Goal: Check status: Check status

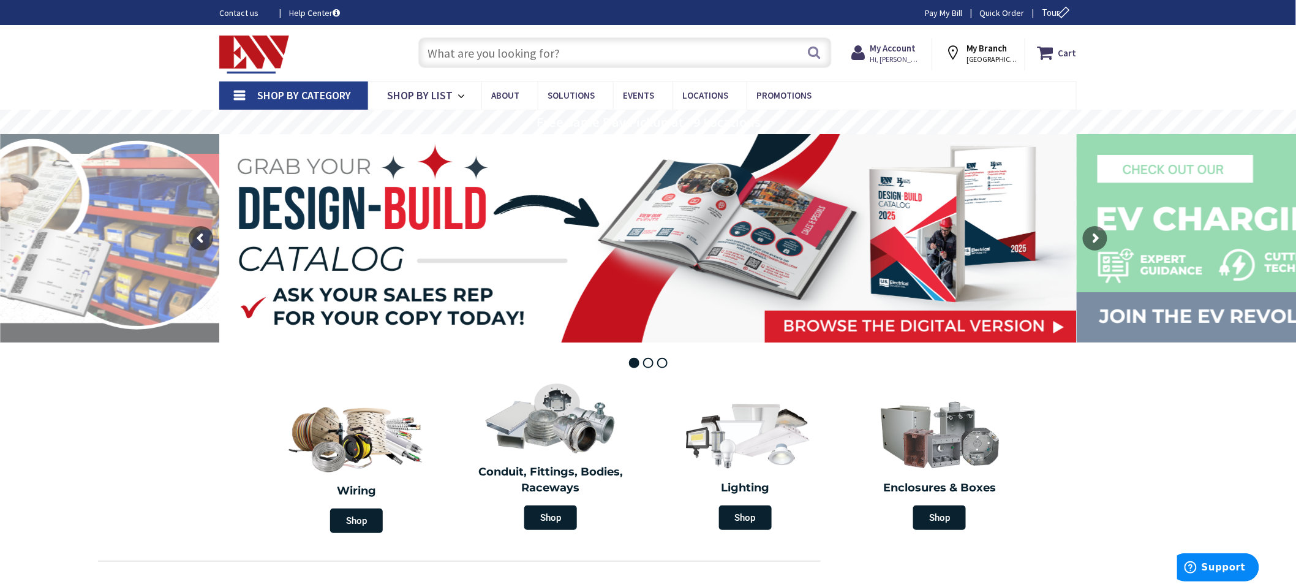
click at [439, 56] on input "text" at bounding box center [625, 52] width 414 height 31
click at [882, 58] on span "Hi, [PERSON_NAME]" at bounding box center [896, 60] width 52 height 10
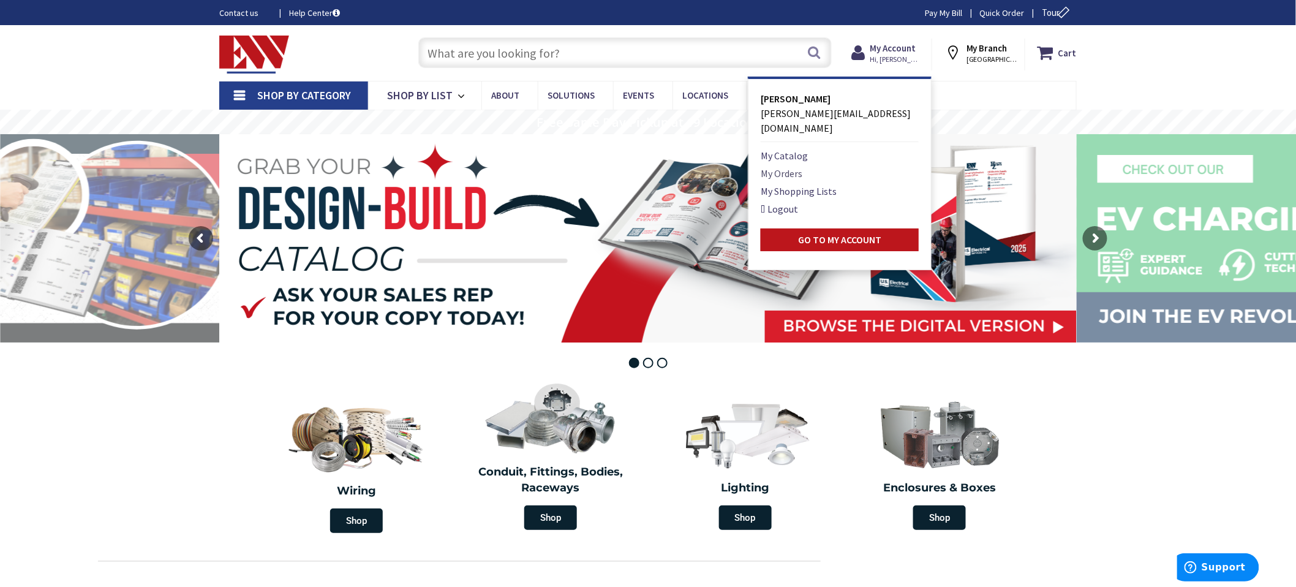
click at [796, 166] on link "My Orders" at bounding box center [782, 173] width 42 height 15
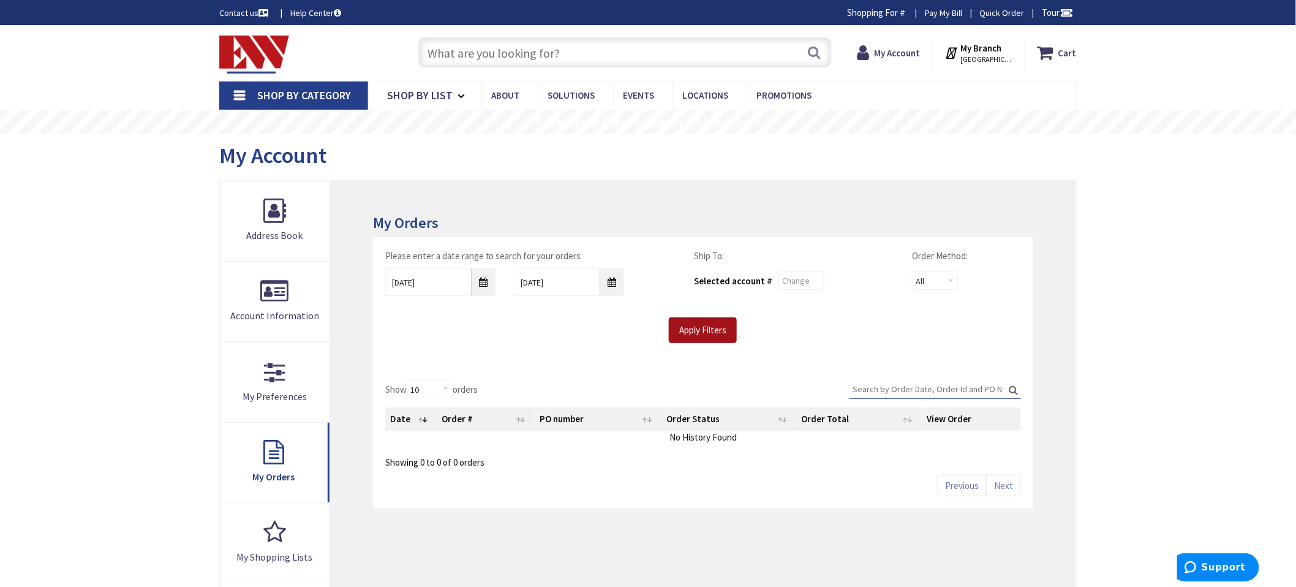
click at [697, 333] on input "Apply Filters" at bounding box center [703, 330] width 68 height 26
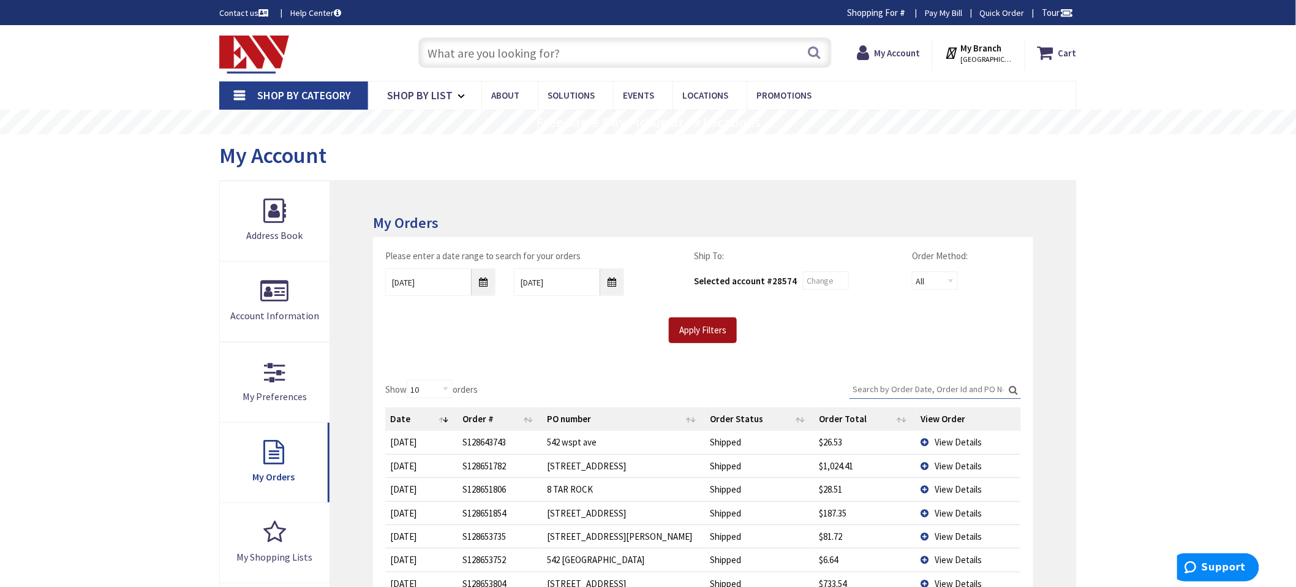
type input "[GEOGRAPHIC_DATA][PERSON_NAME], [GEOGRAPHIC_DATA]"
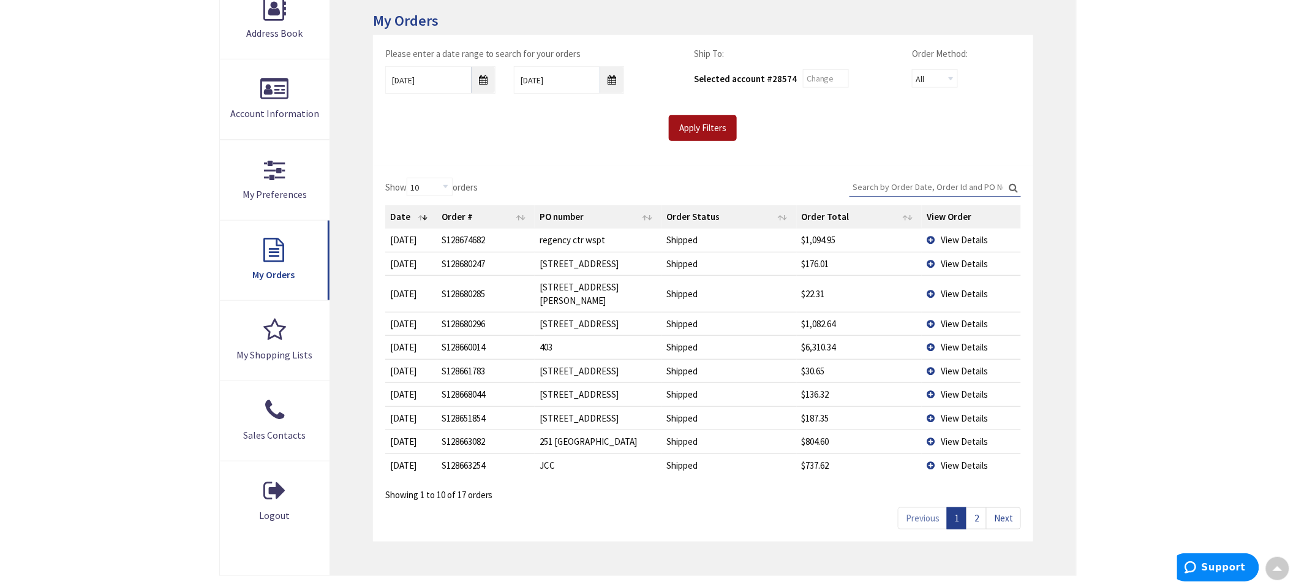
scroll to position [205, 0]
click at [932, 452] on td "View Details" at bounding box center [971, 463] width 99 height 23
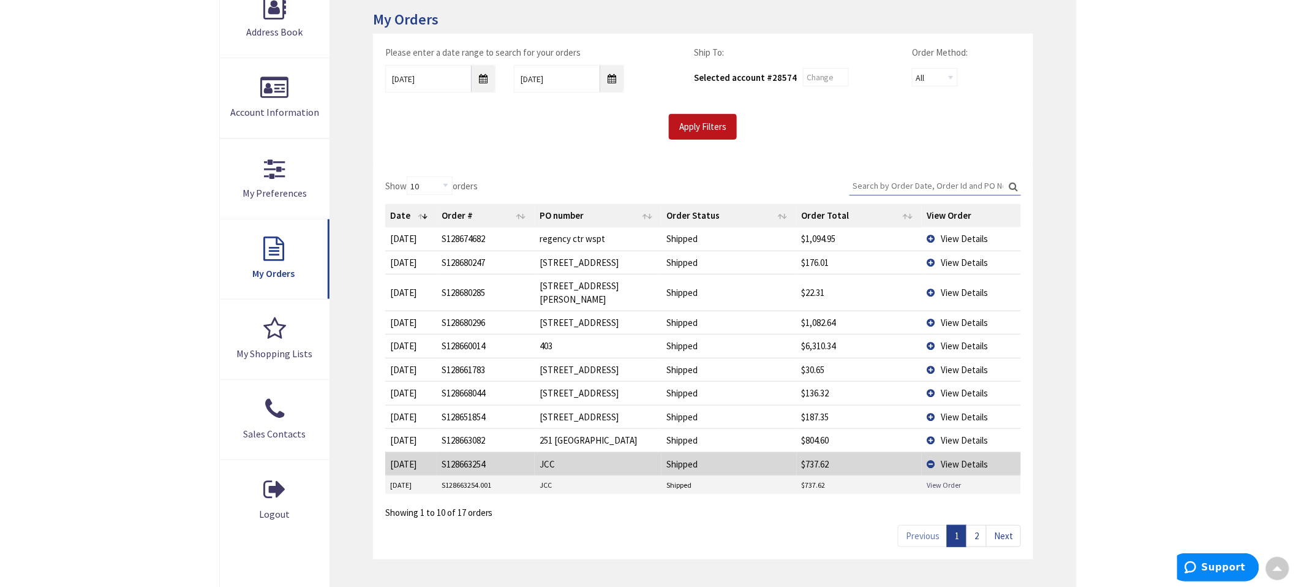
click at [941, 480] on link "View Order" at bounding box center [944, 485] width 34 height 10
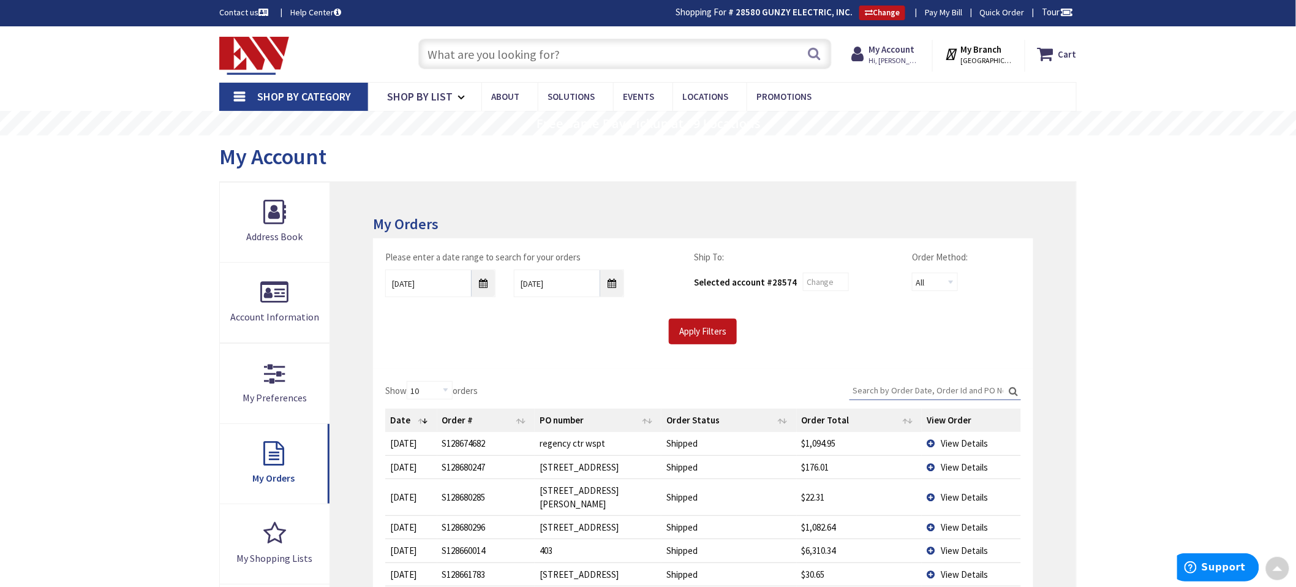
scroll to position [0, 0]
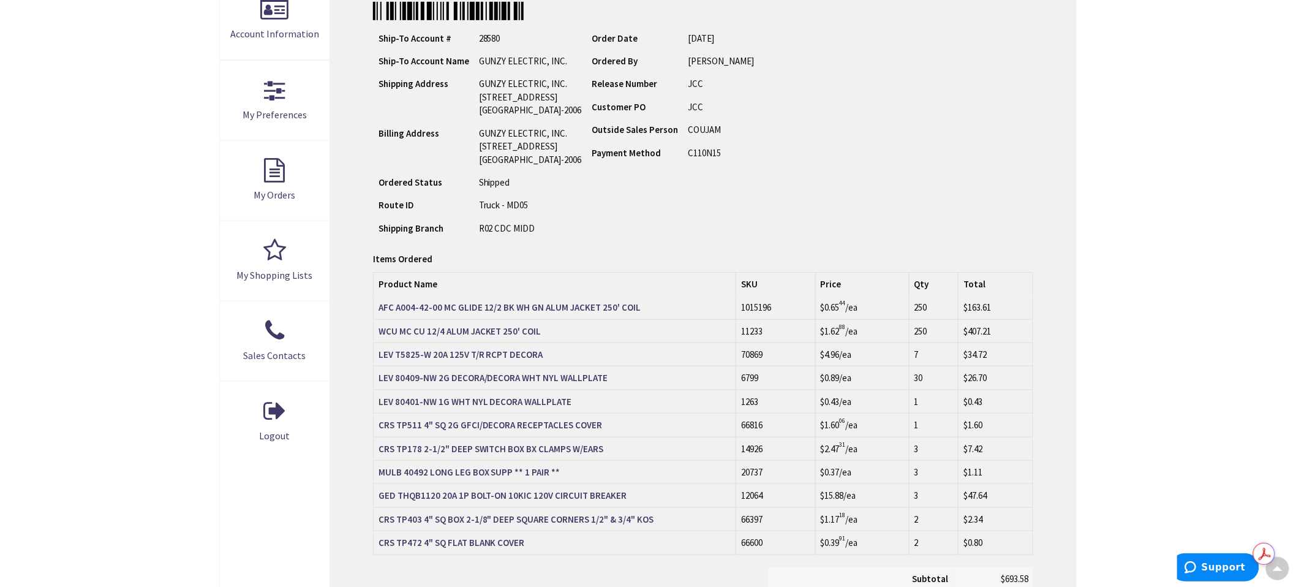
scroll to position [206, 0]
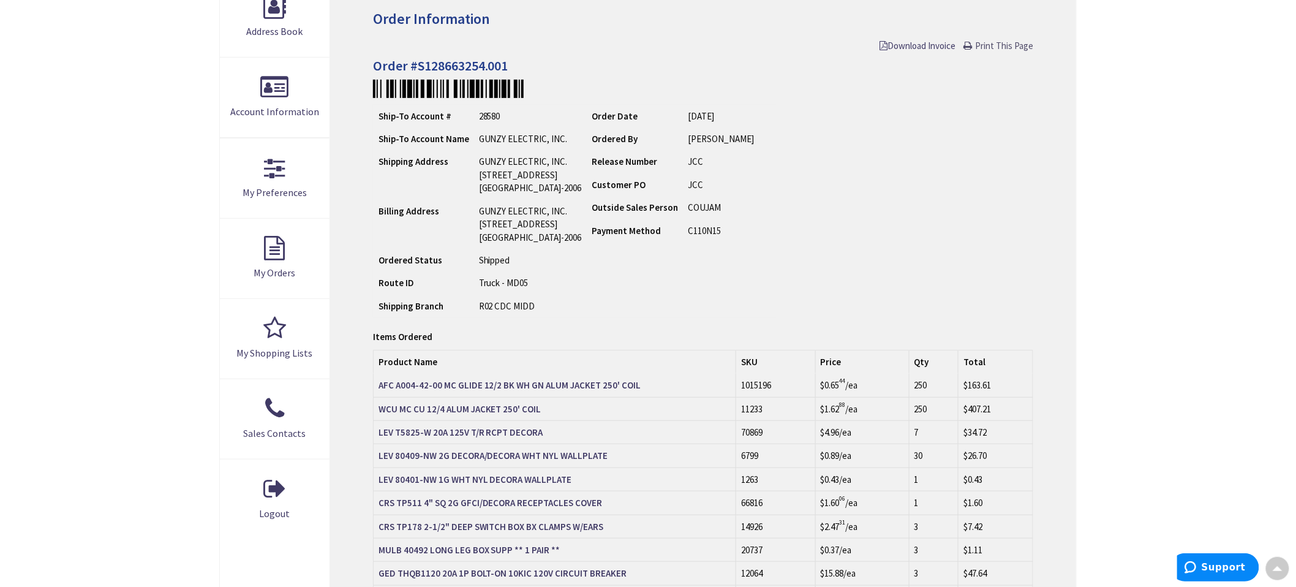
click at [984, 40] on span "Print This Page" at bounding box center [1004, 46] width 58 height 12
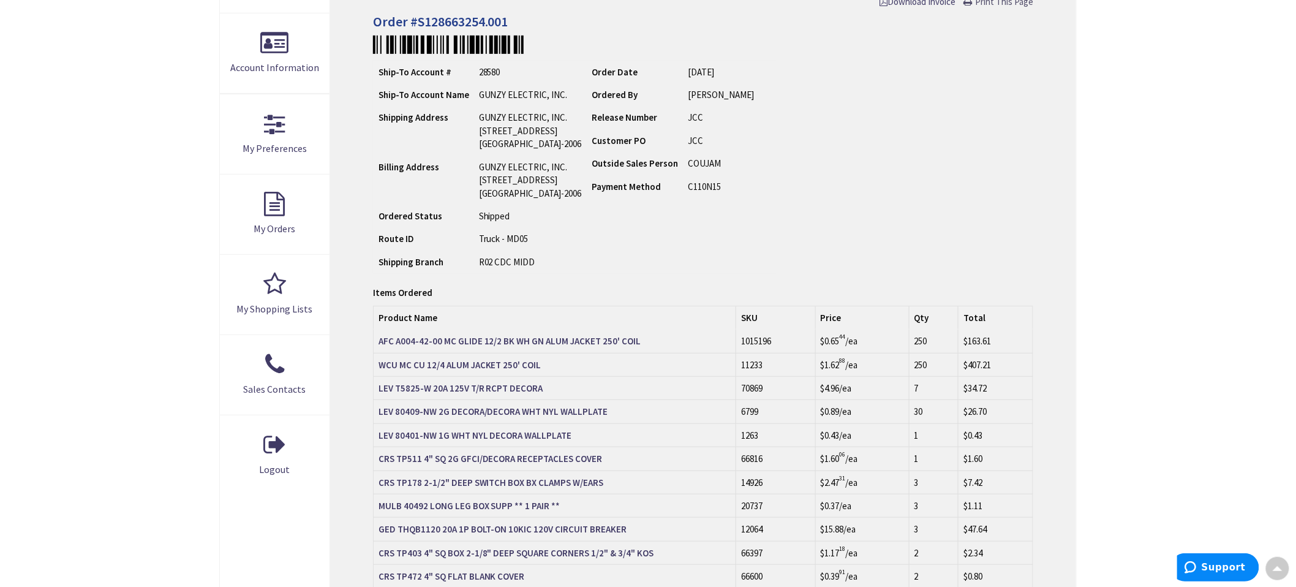
scroll to position [274, 0]
